Goal: Task Accomplishment & Management: Manage account settings

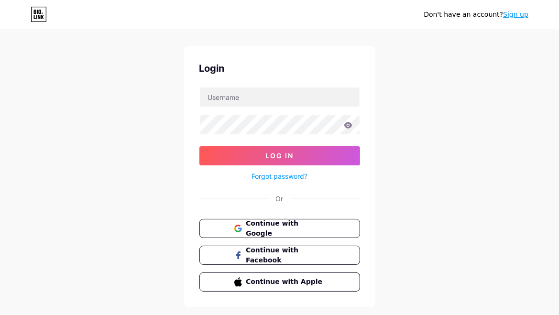
scroll to position [36, 0]
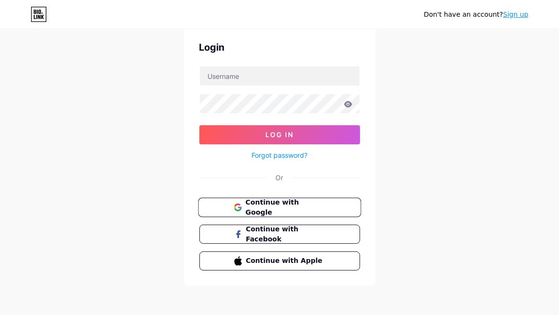
click at [316, 207] on span "Continue with Google" at bounding box center [285, 207] width 80 height 21
click at [309, 236] on span "Continue with Facebook" at bounding box center [285, 234] width 80 height 21
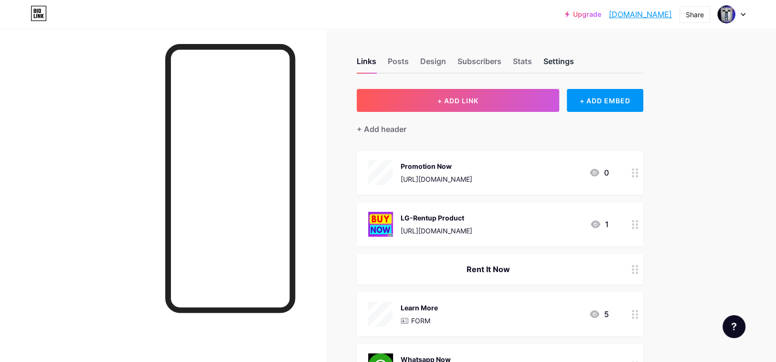
click at [562, 64] on div "Settings" at bounding box center [559, 63] width 31 height 17
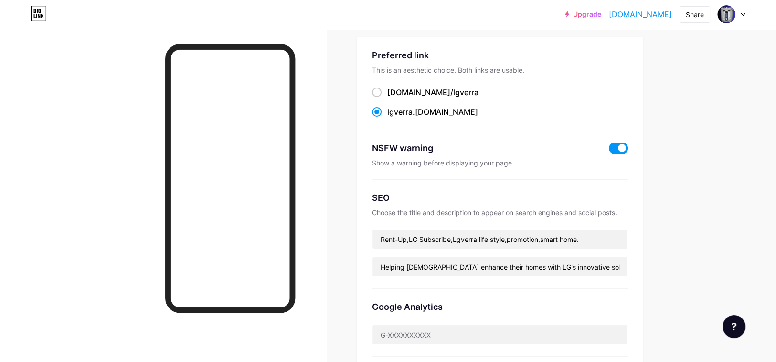
scroll to position [53, 0]
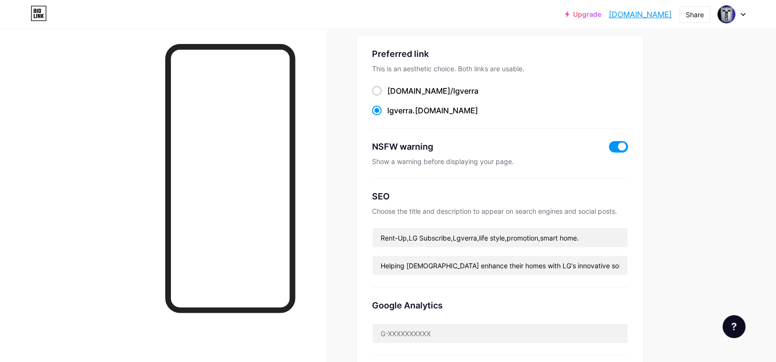
click at [566, 145] on span at bounding box center [618, 146] width 19 height 11
click at [566, 149] on input "checkbox" at bounding box center [609, 149] width 0 height 0
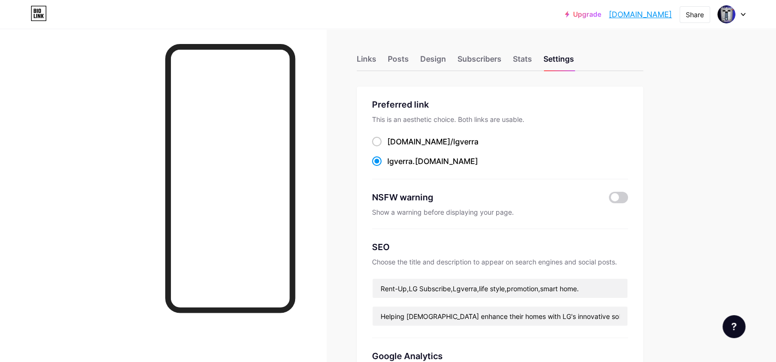
scroll to position [0, 0]
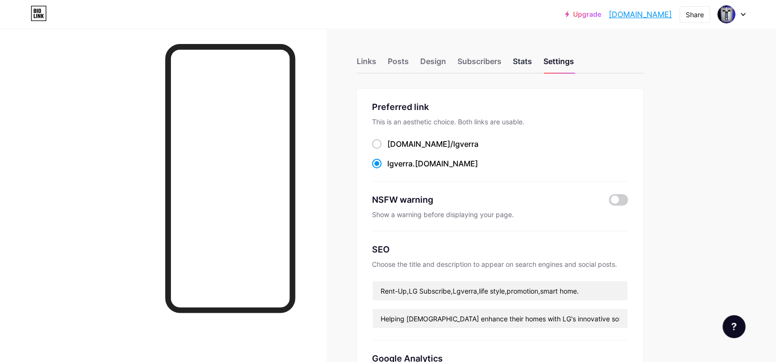
click at [523, 65] on div "Stats" at bounding box center [522, 63] width 19 height 17
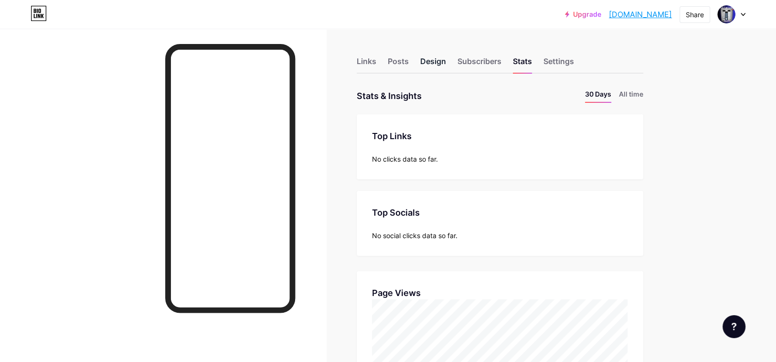
click at [437, 62] on div "Design" at bounding box center [433, 63] width 26 height 17
click at [368, 58] on div "Links" at bounding box center [367, 63] width 20 height 17
